Goal: Task Accomplishment & Management: Use online tool/utility

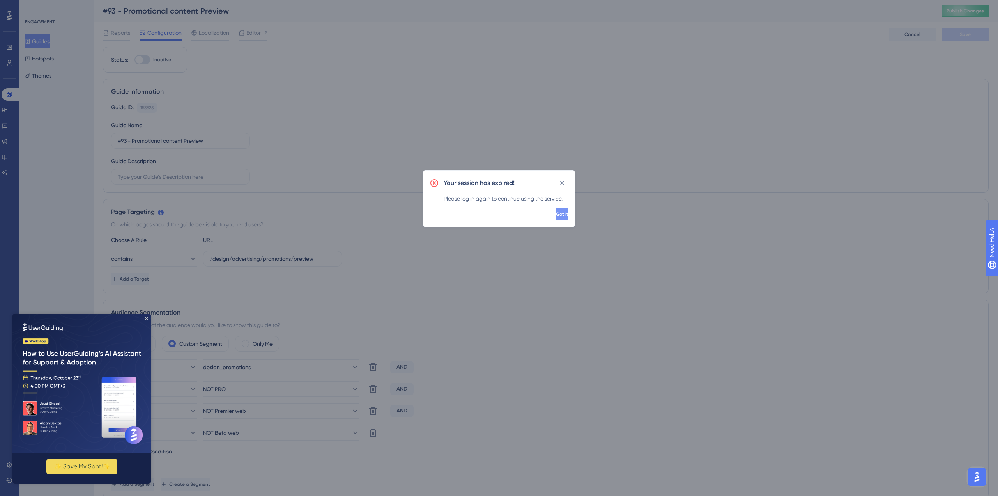
click at [556, 214] on span "Got it" at bounding box center [562, 214] width 12 height 6
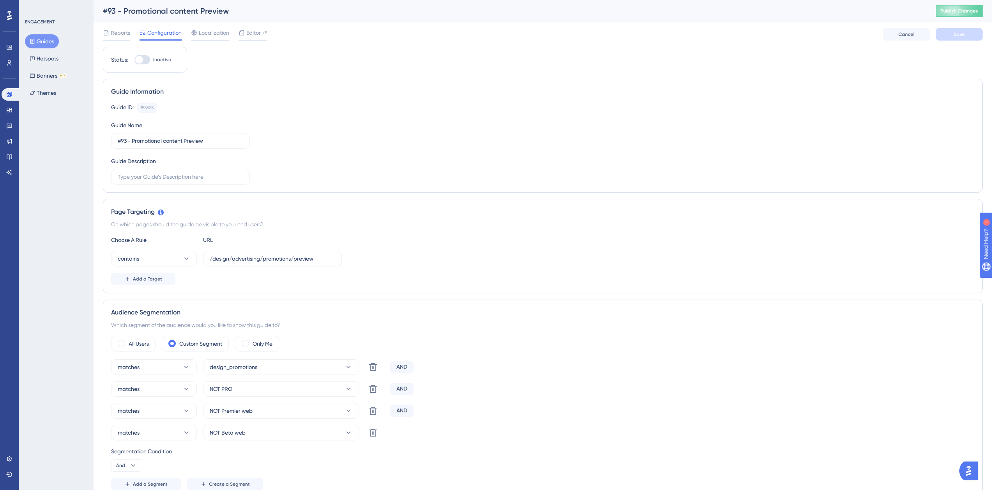
click at [329, 124] on div "Guide ID: 153525 Copy Guide Name #93 - Promotional content Preview Guide Descri…" at bounding box center [543, 144] width 864 height 82
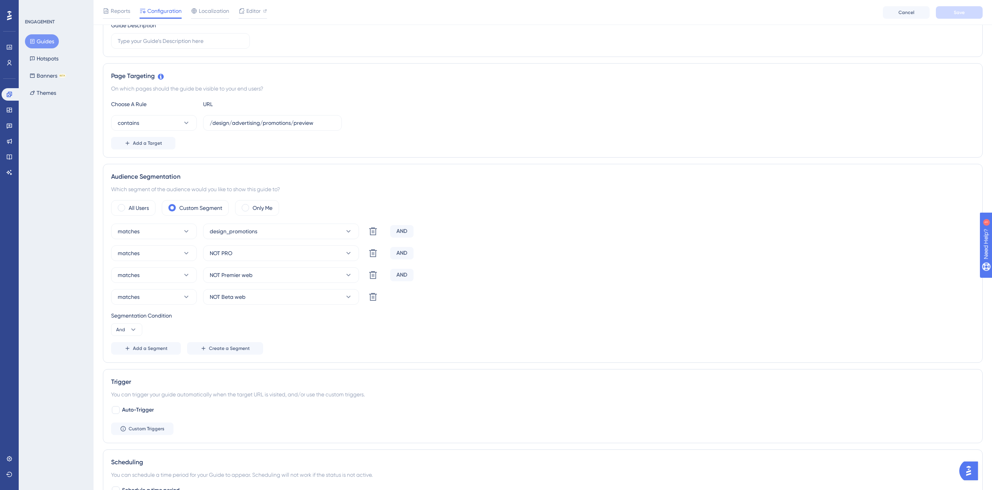
scroll to position [138, 0]
drag, startPoint x: 575, startPoint y: 213, endPoint x: 463, endPoint y: 96, distance: 161.9
click at [463, 96] on div "Page Targeting On which pages should the guide be visible to your end users? Ch…" at bounding box center [543, 111] width 880 height 94
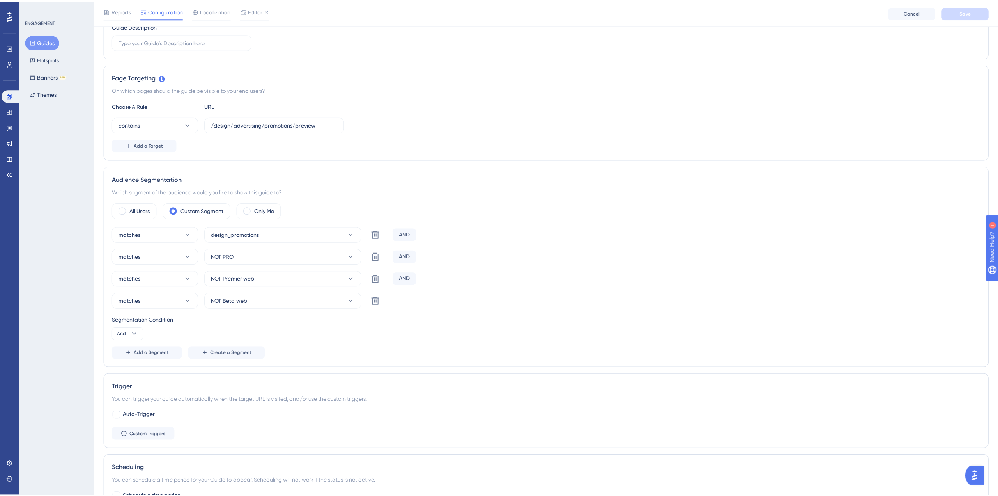
scroll to position [0, 0]
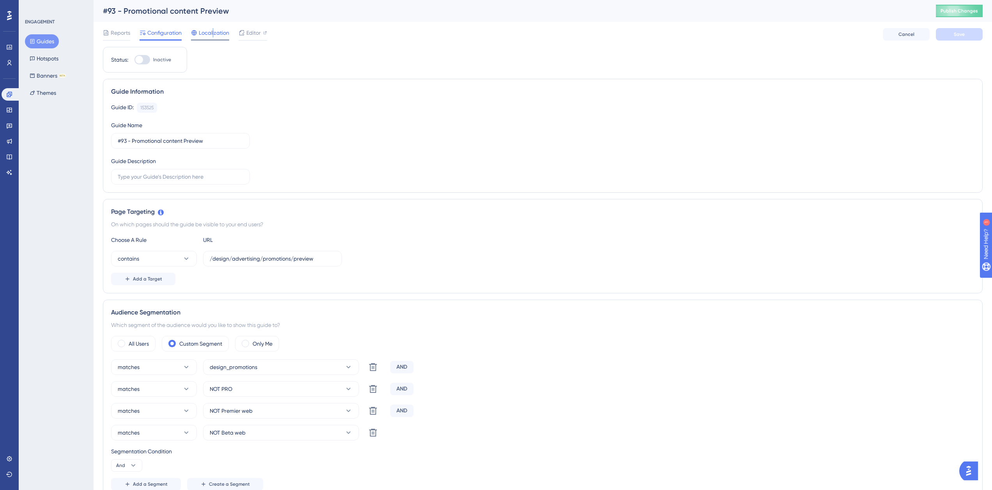
click at [213, 34] on span "Localization" at bounding box center [214, 32] width 30 height 9
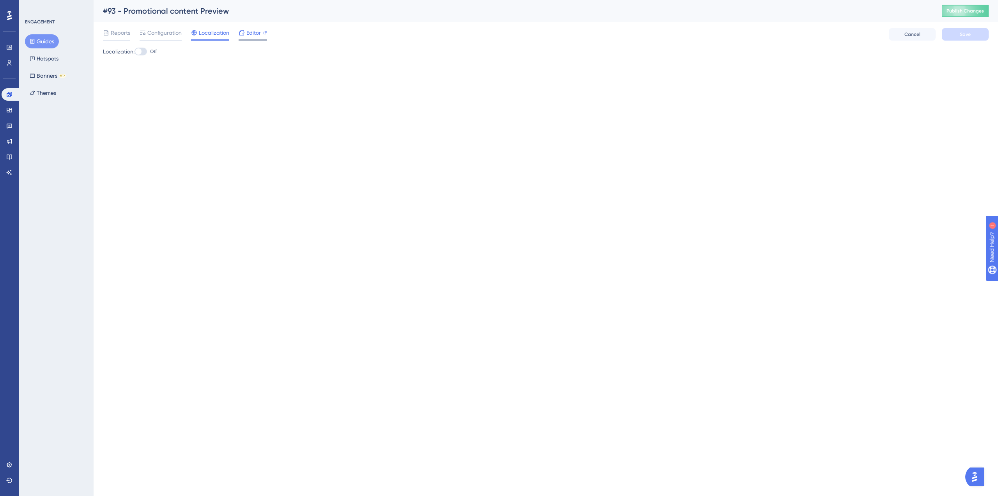
click at [261, 32] on div "Editor" at bounding box center [253, 32] width 28 height 9
